Goal: Find specific page/section: Find specific page/section

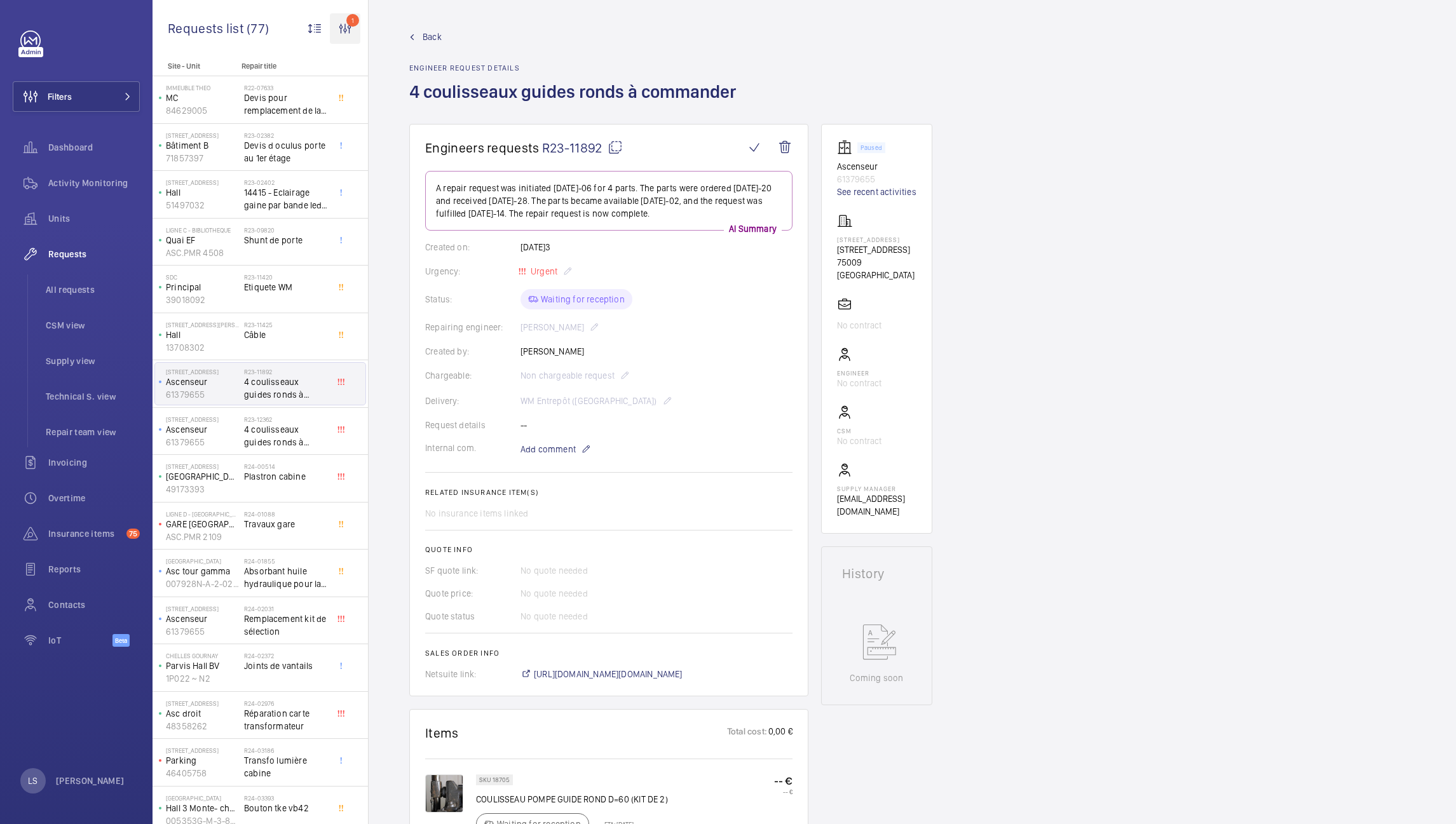
click at [349, 24] on wm-front-icon-button "1" at bounding box center [344, 28] width 31 height 31
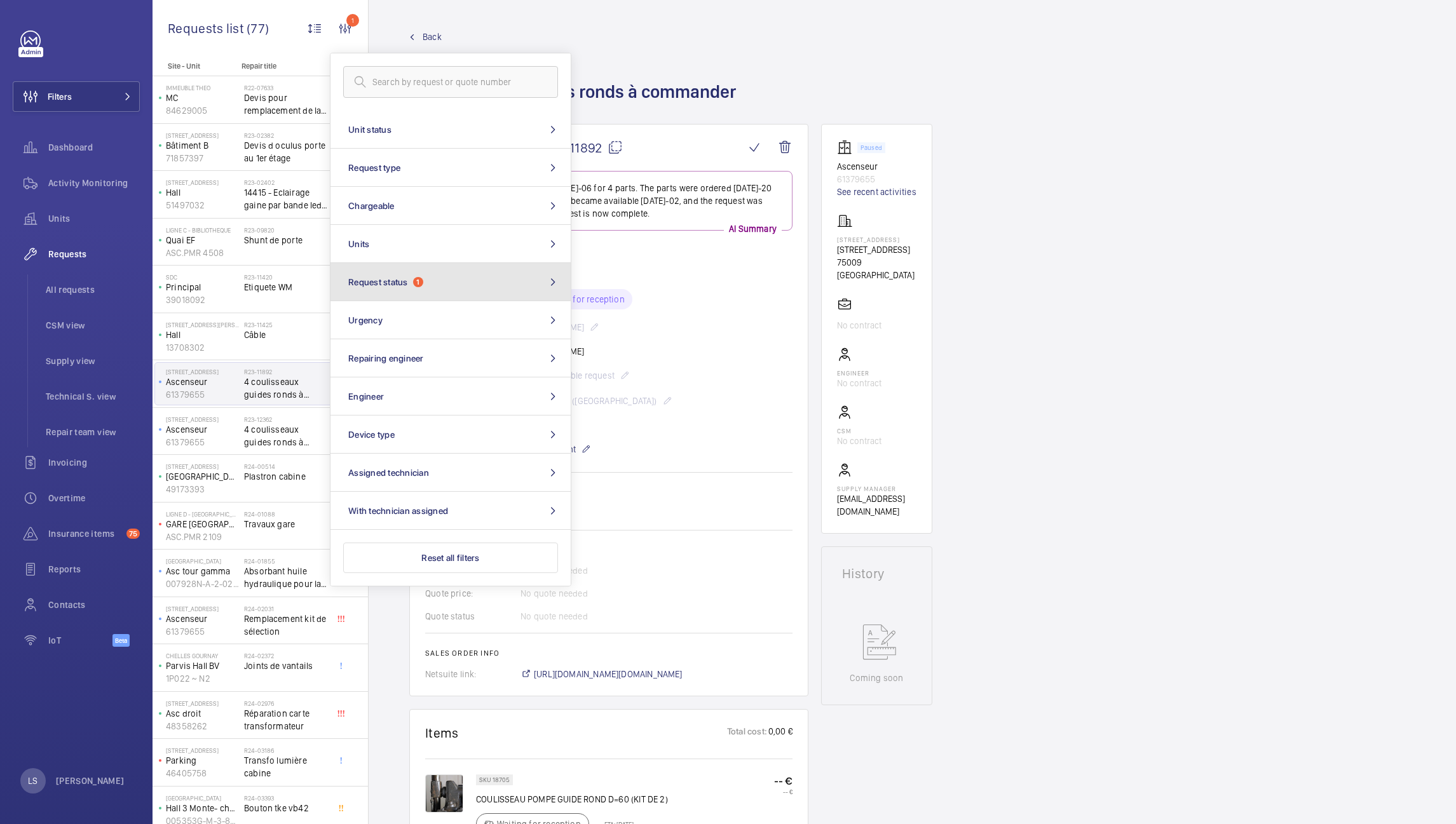
click at [467, 284] on button "Request status 1" at bounding box center [450, 282] width 240 height 38
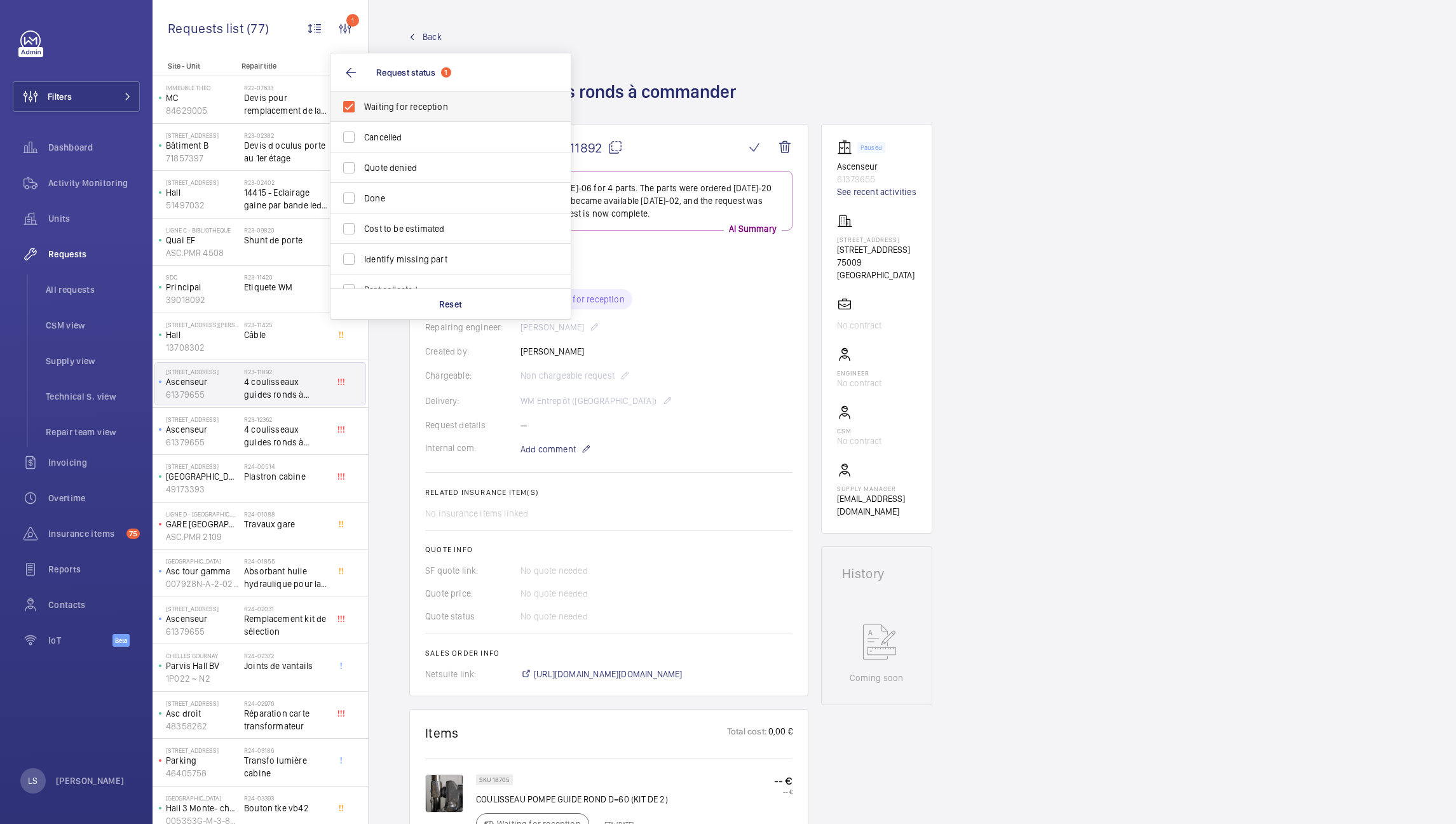
click at [346, 107] on label "Waiting for reception" at bounding box center [441, 106] width 221 height 31
click at [346, 107] on input "Waiting for reception" at bounding box center [349, 106] width 26 height 26
checkbox input "false"
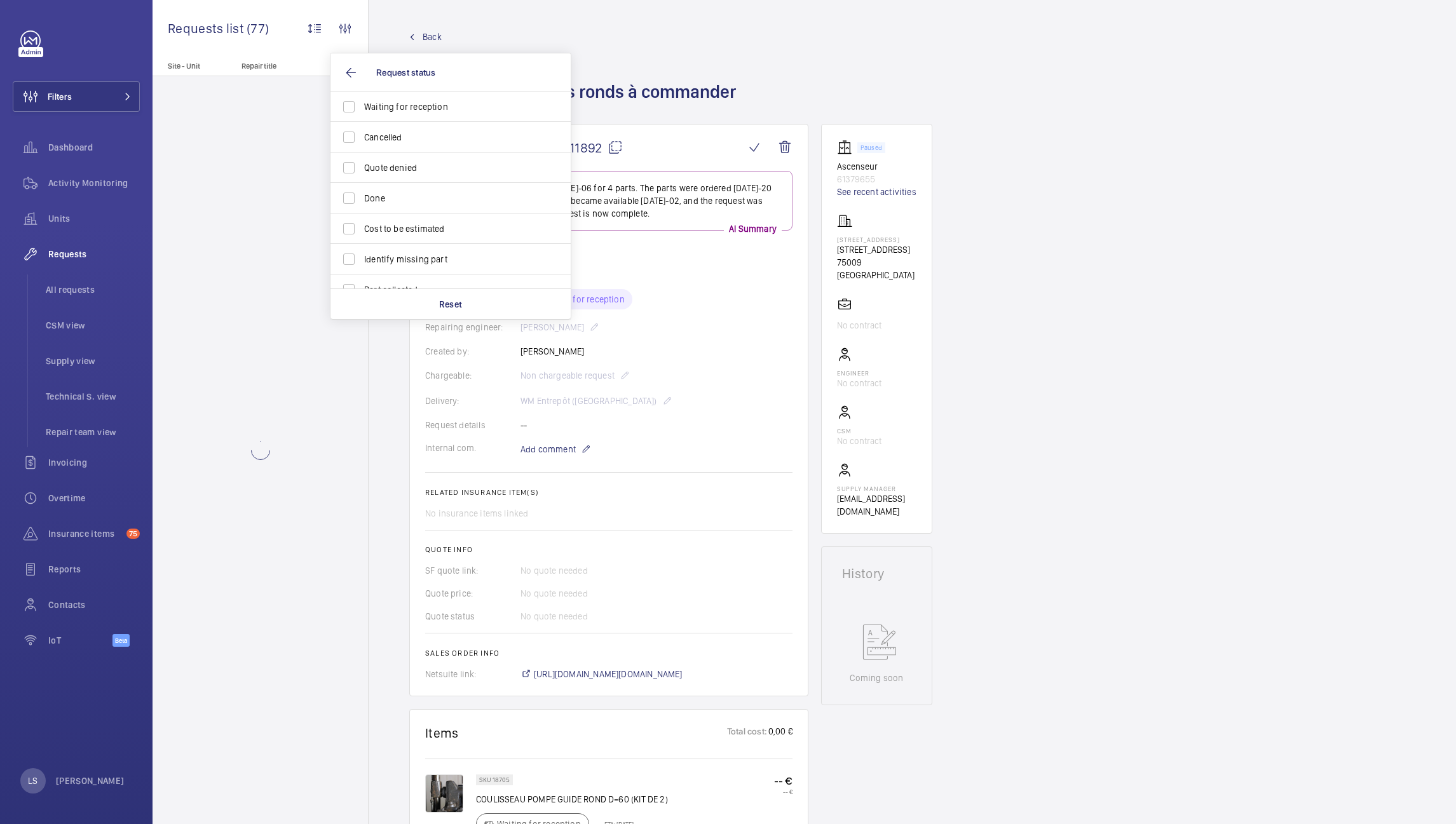
click at [929, 80] on div "Back Engineer request details 4 coulisseaux guides ronds à commander" at bounding box center [912, 77] width 1006 height 94
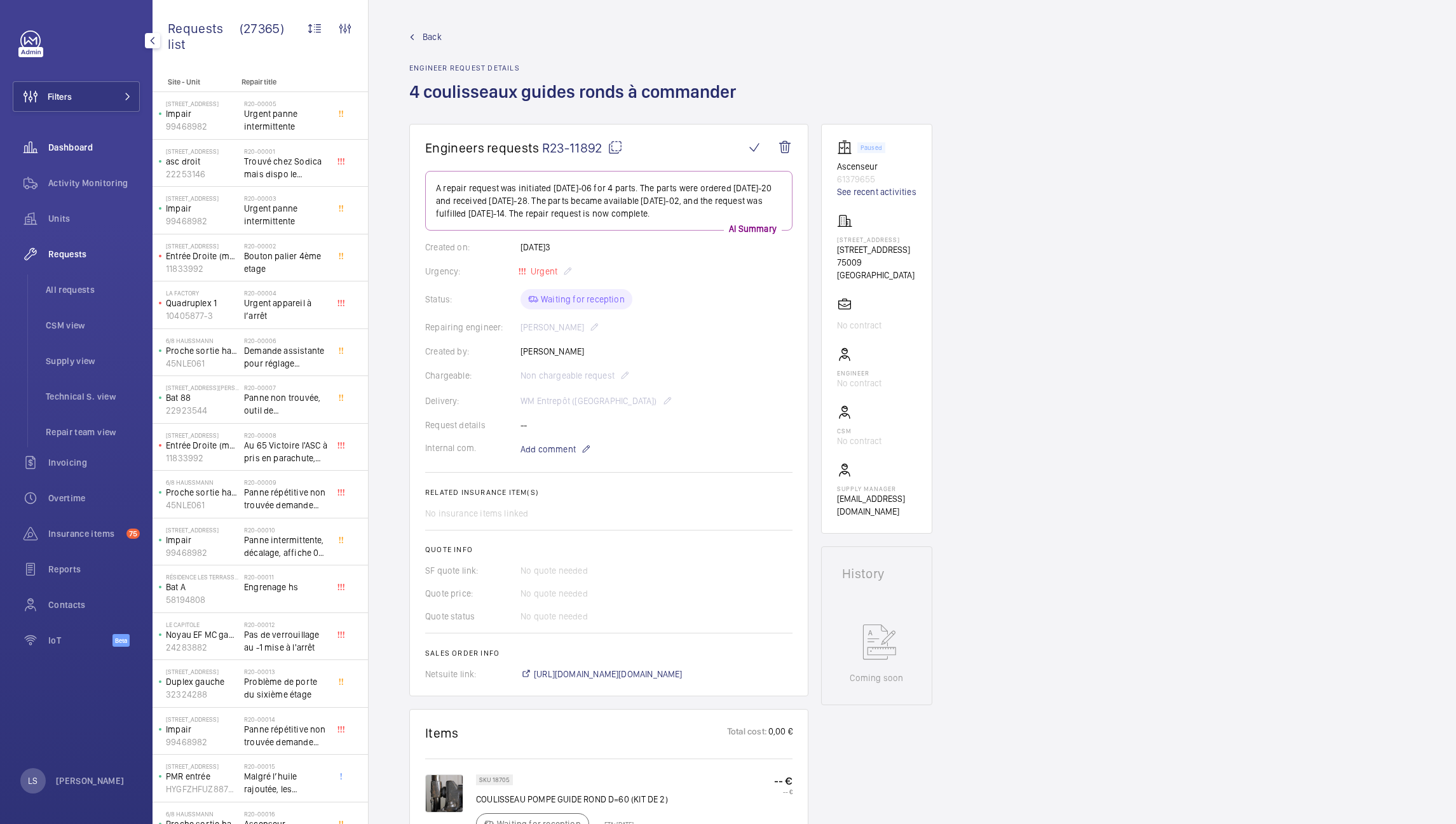
click at [57, 150] on span "Dashboard" at bounding box center [94, 147] width 91 height 12
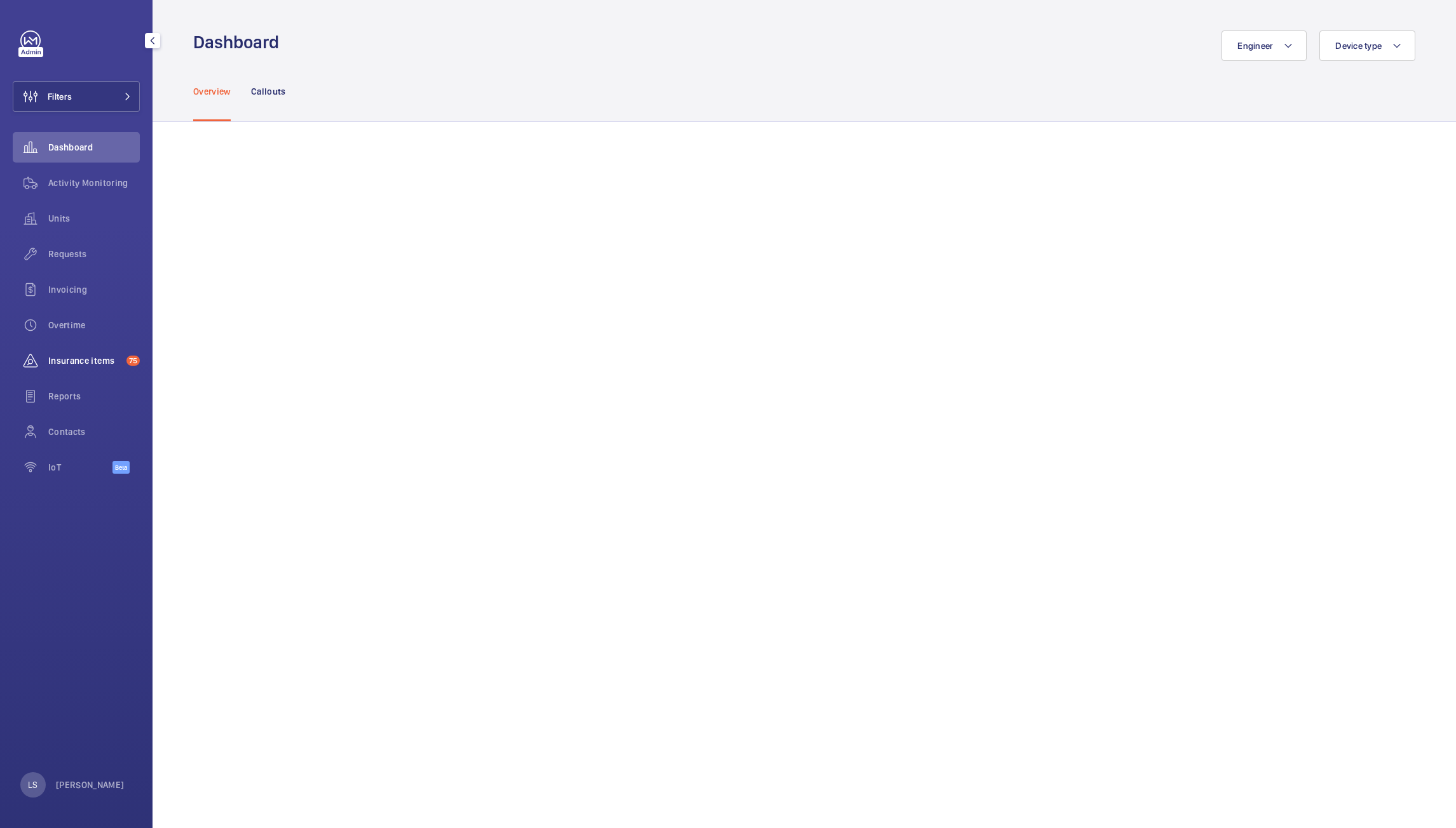
click at [86, 370] on div "Insurance items 75" at bounding box center [76, 360] width 127 height 31
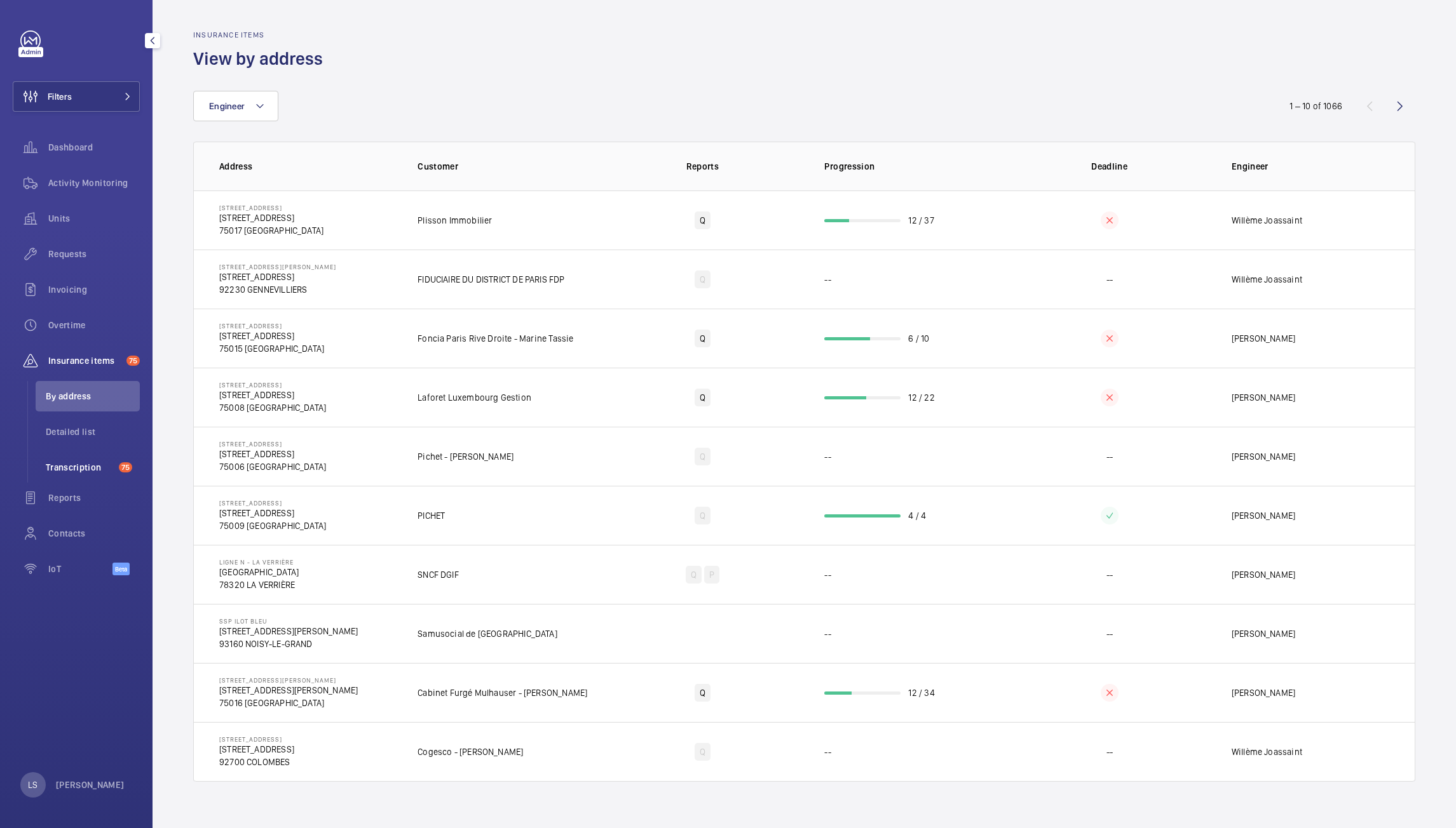
click at [86, 462] on span "Transcription" at bounding box center [80, 467] width 68 height 12
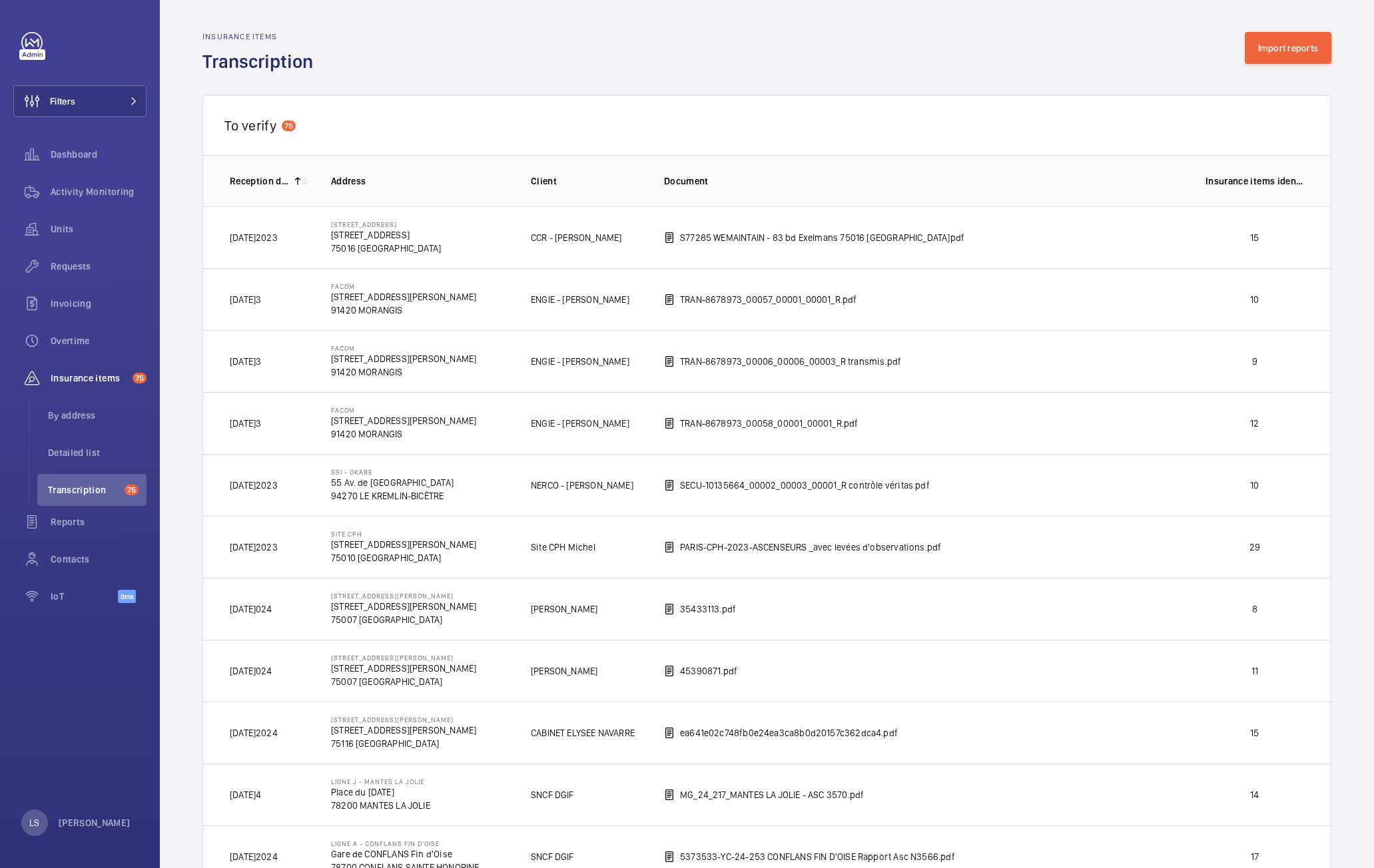
click at [1195, 70] on div "Insurance items Transcription Import reports" at bounding box center [767, 53] width 1129 height 42
